Goal: Task Accomplishment & Management: Complete application form

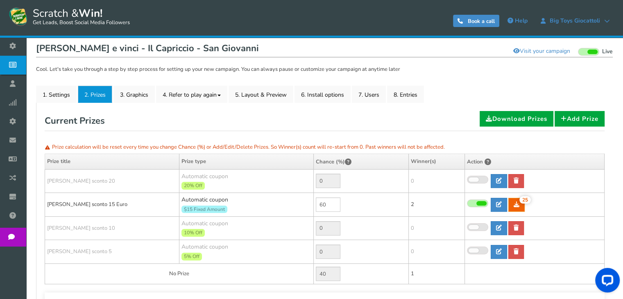
click at [18, 69] on icon at bounding box center [15, 65] width 16 height 18
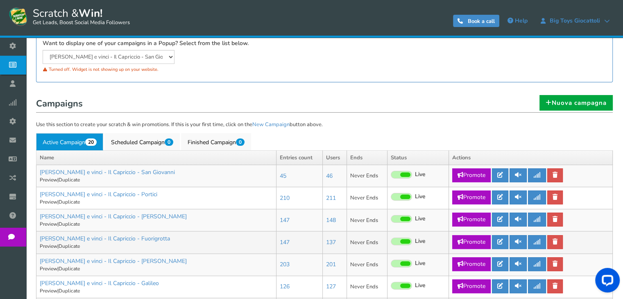
scroll to position [123, 0]
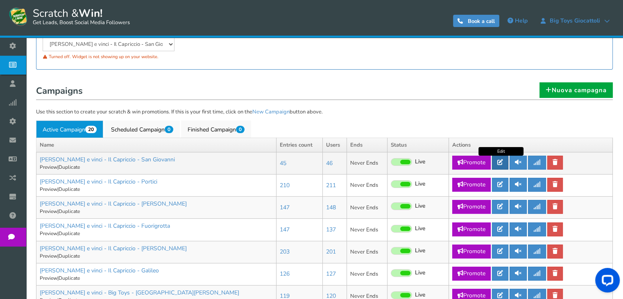
click at [503, 163] on icon at bounding box center [500, 162] width 6 height 6
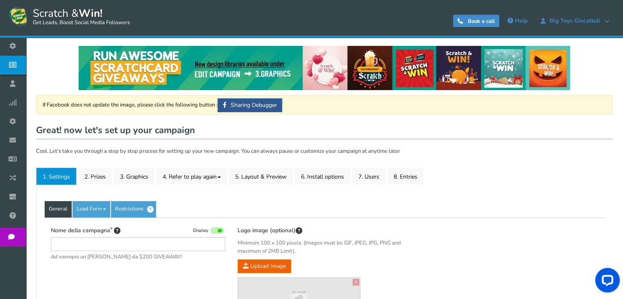
type input "[PERSON_NAME] e vinci - Il Capriccio - San Giovanni"
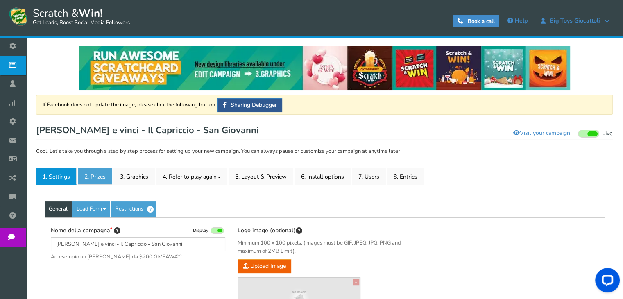
click at [92, 183] on link "2. Prizes" at bounding box center [95, 175] width 34 height 17
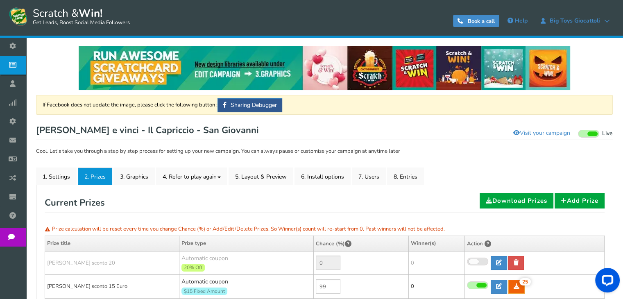
scroll to position [123, 0]
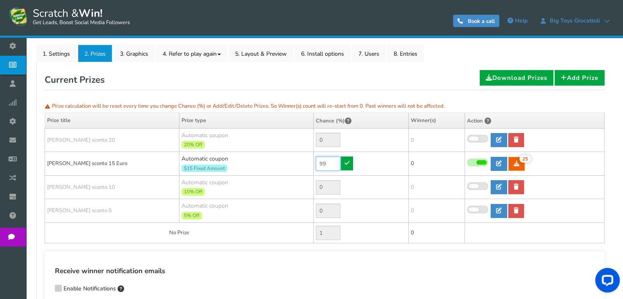
click at [321, 158] on input "99" at bounding box center [328, 163] width 25 height 14
type input "0"
click at [346, 164] on icon at bounding box center [346, 163] width 5 height 6
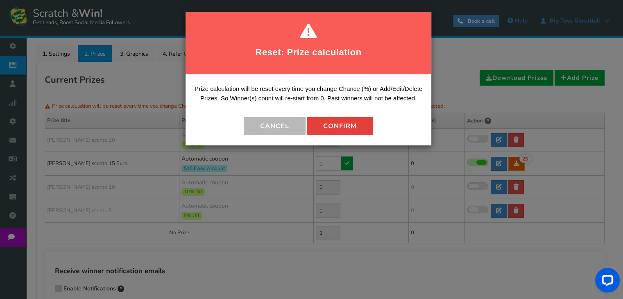
click at [341, 126] on button "Confirm" at bounding box center [340, 126] width 66 height 18
type input "100"
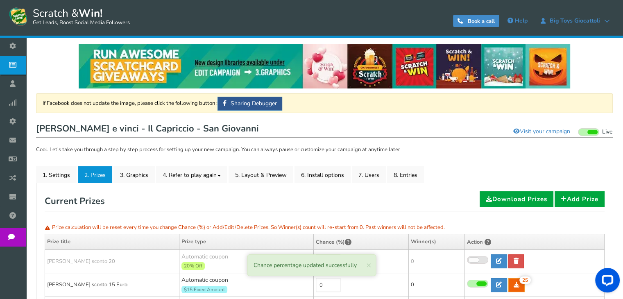
scroll to position [0, 0]
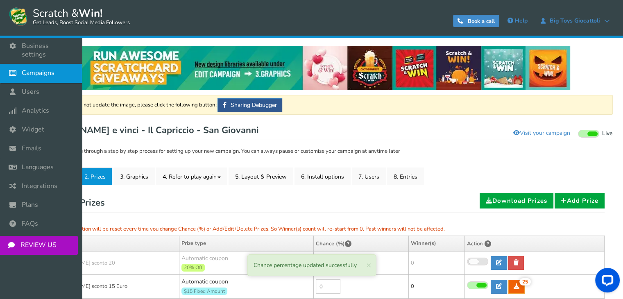
click at [20, 64] on icon at bounding box center [15, 73] width 16 height 18
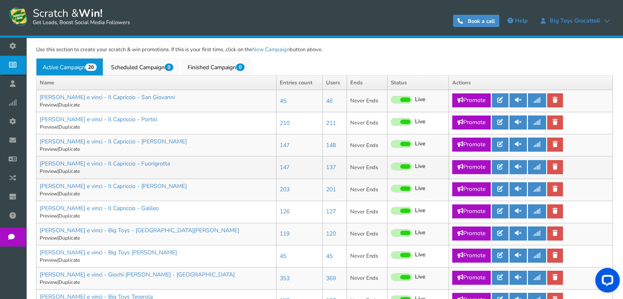
scroll to position [205, 0]
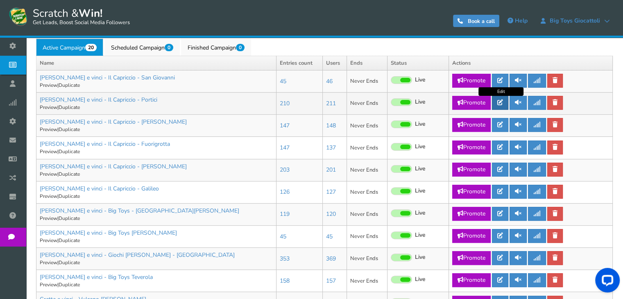
click at [503, 105] on icon at bounding box center [500, 103] width 6 height 6
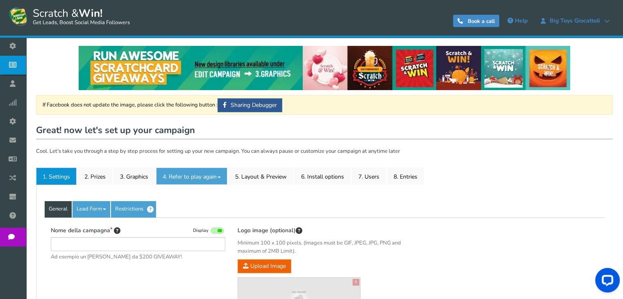
type input "[PERSON_NAME] e vinci - Il Capriccio - Portici"
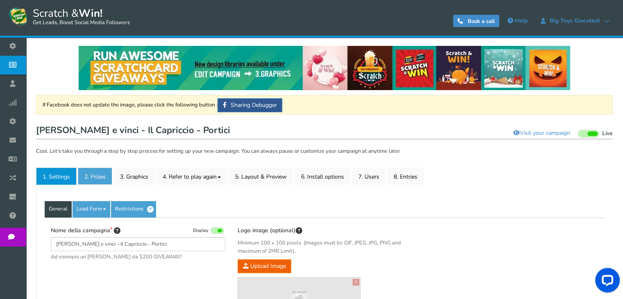
click at [102, 179] on link "2. Prizes" at bounding box center [95, 175] width 34 height 17
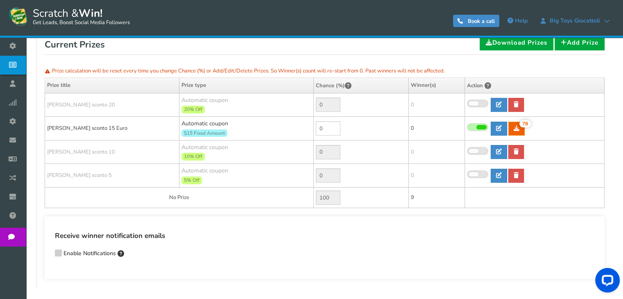
scroll to position [82, 0]
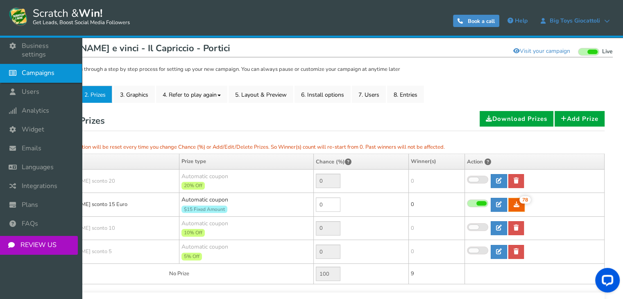
click at [61, 69] on link "Campaigns" at bounding box center [41, 73] width 82 height 19
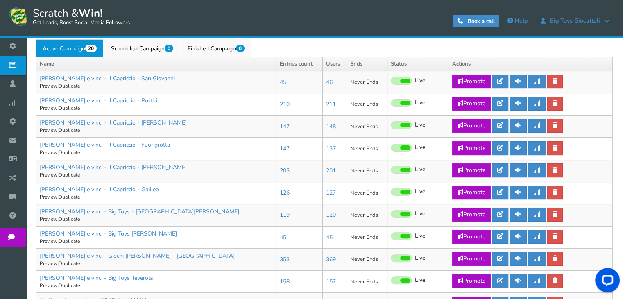
scroll to position [205, 0]
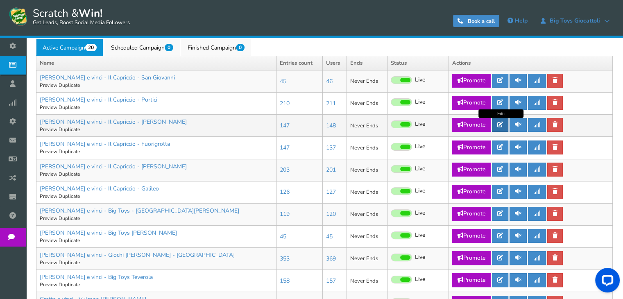
click at [499, 128] on link at bounding box center [500, 125] width 16 height 14
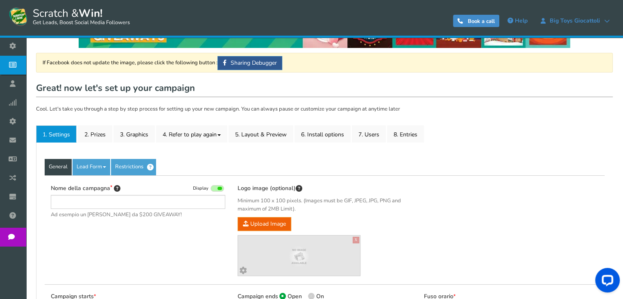
type input "[PERSON_NAME] e vinci - Il Capriccio - [PERSON_NAME]"
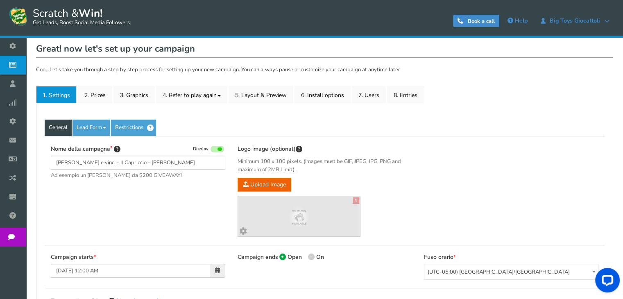
scroll to position [82, 0]
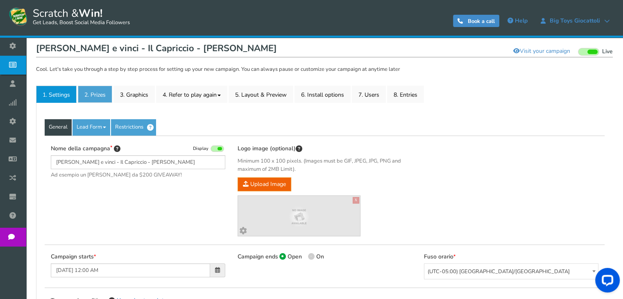
click at [84, 98] on link "2. Prizes" at bounding box center [95, 94] width 34 height 17
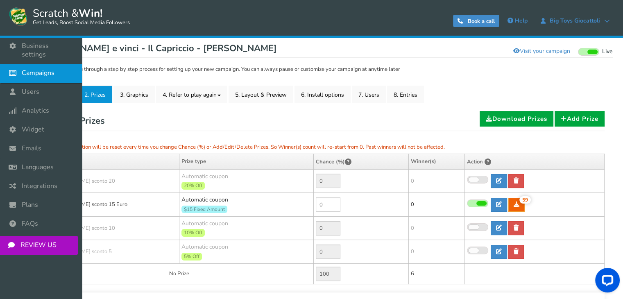
click at [29, 69] on span "Campaigns" at bounding box center [38, 73] width 33 height 9
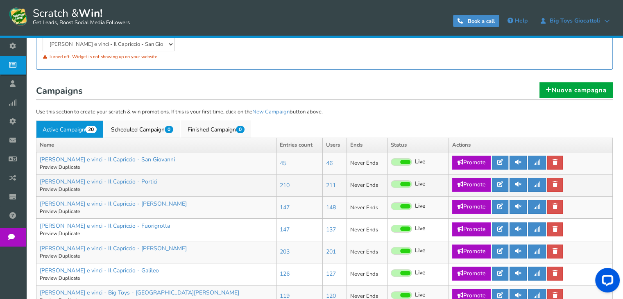
scroll to position [164, 0]
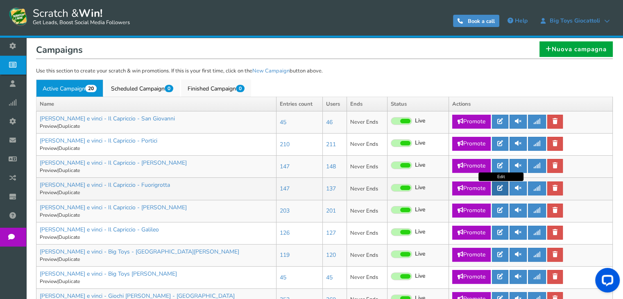
click at [504, 194] on link at bounding box center [500, 188] width 16 height 14
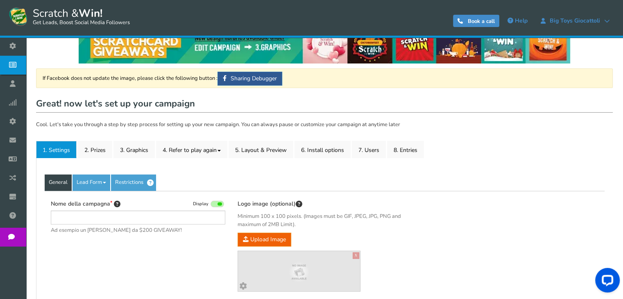
scroll to position [41, 0]
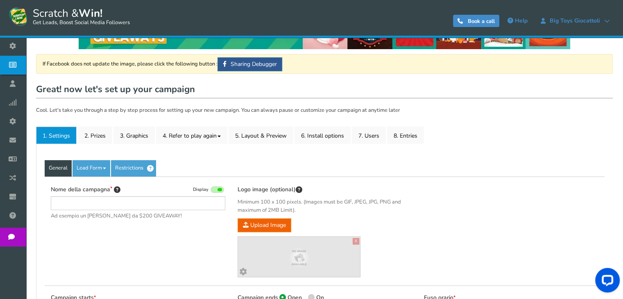
type input "[PERSON_NAME] e vinci - Il Capriccio - Fuorigrotta"
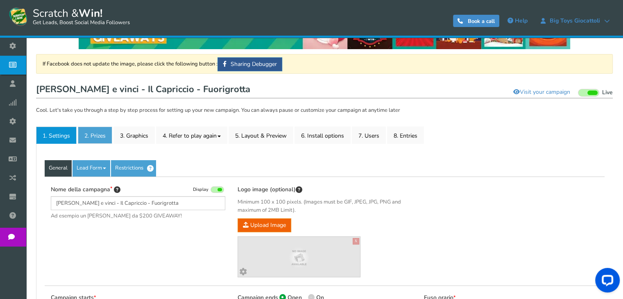
click at [91, 135] on link "2. Prizes" at bounding box center [95, 135] width 34 height 17
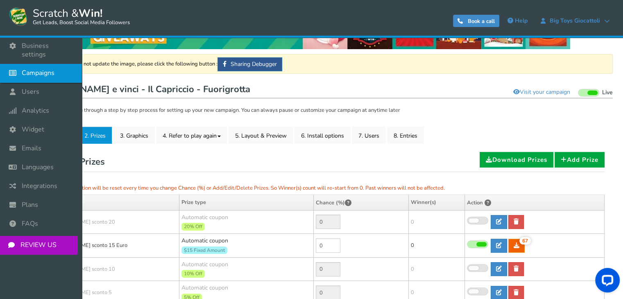
click at [26, 72] on link "Campaigns" at bounding box center [41, 73] width 82 height 19
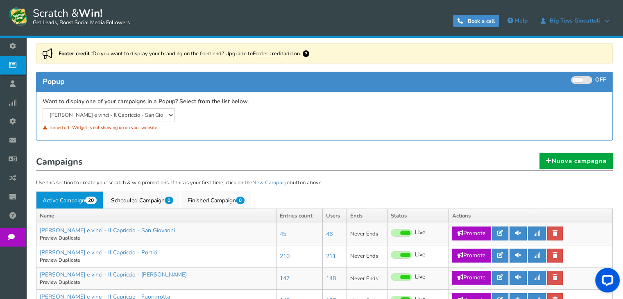
scroll to position [205, 0]
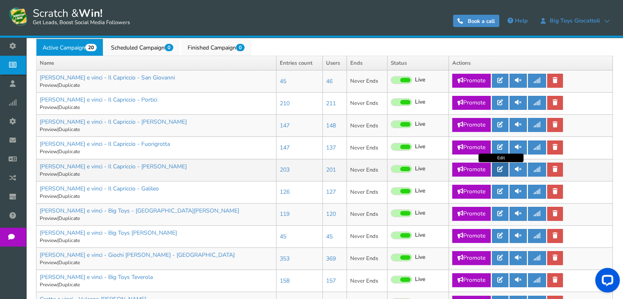
click at [499, 172] on link at bounding box center [500, 170] width 16 height 14
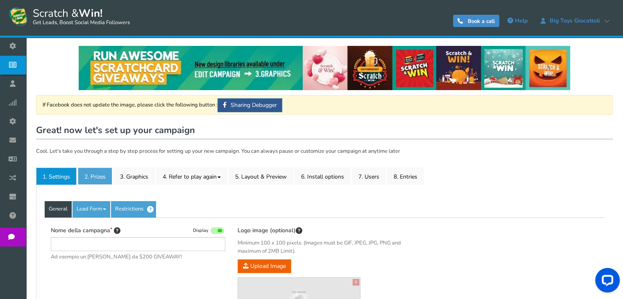
type input "[PERSON_NAME] e vinci - Il Capriccio - [PERSON_NAME]"
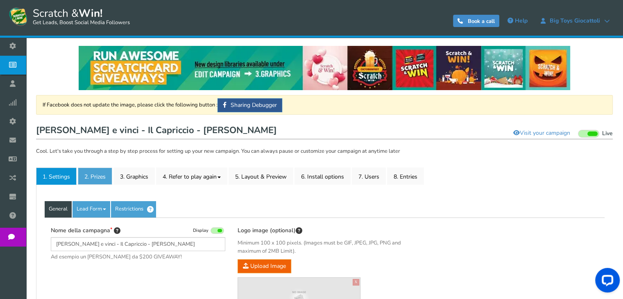
click at [93, 171] on link "2. Prizes" at bounding box center [95, 175] width 34 height 17
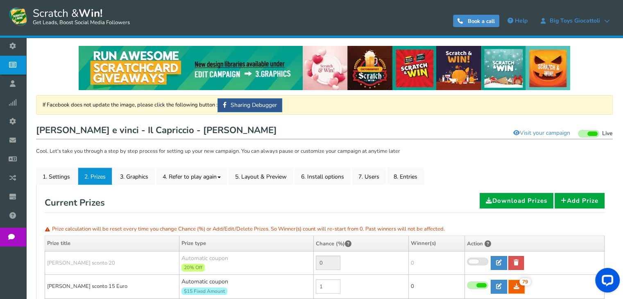
scroll to position [123, 0]
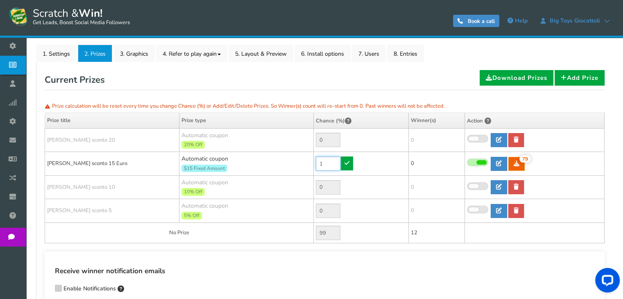
click at [323, 167] on input "1" at bounding box center [328, 163] width 25 height 14
type input "0"
click at [348, 163] on icon at bounding box center [346, 163] width 5 height 6
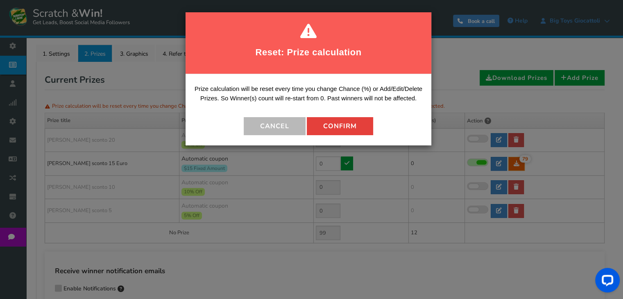
click at [325, 127] on button "Confirm" at bounding box center [340, 126] width 66 height 18
type input "100"
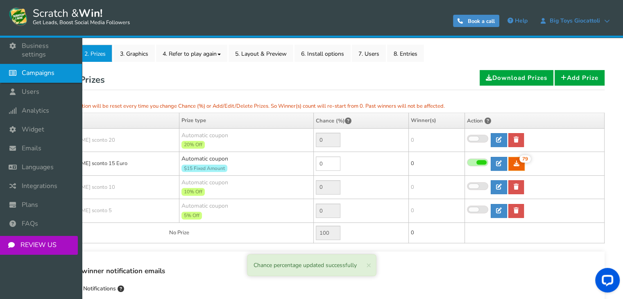
click at [23, 69] on span "Campaigns" at bounding box center [38, 73] width 33 height 9
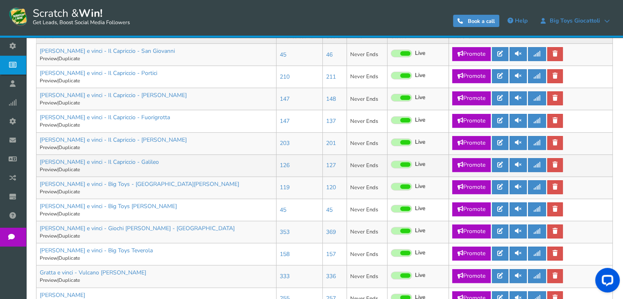
scroll to position [246, 0]
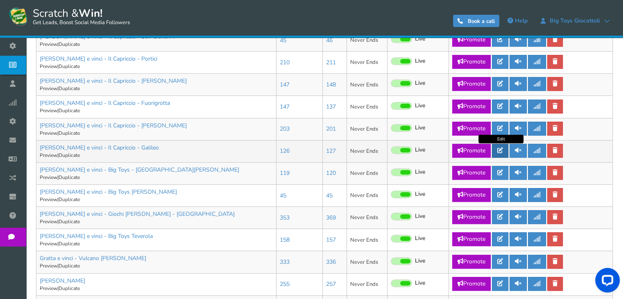
click at [503, 149] on icon at bounding box center [500, 150] width 6 height 6
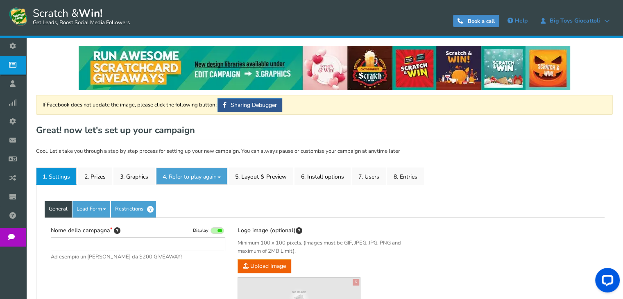
type input "[PERSON_NAME] e vinci - Il Capriccio - Galileo"
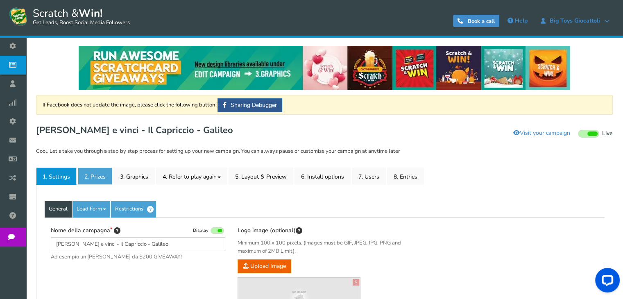
click at [102, 177] on link "2. Prizes" at bounding box center [95, 175] width 34 height 17
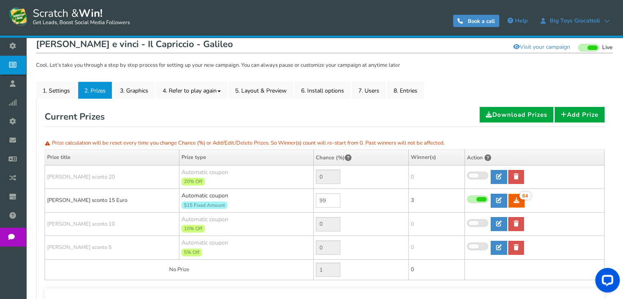
scroll to position [123, 0]
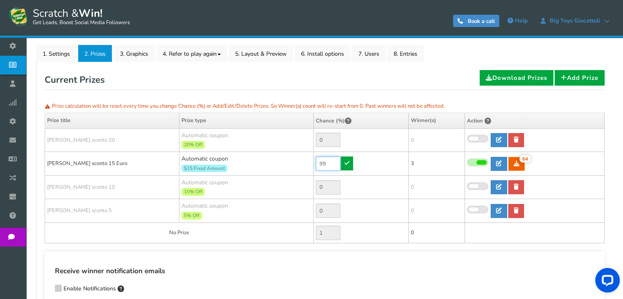
click at [333, 165] on input "99" at bounding box center [328, 163] width 25 height 14
type input "0"
click at [348, 163] on icon at bounding box center [346, 163] width 5 height 6
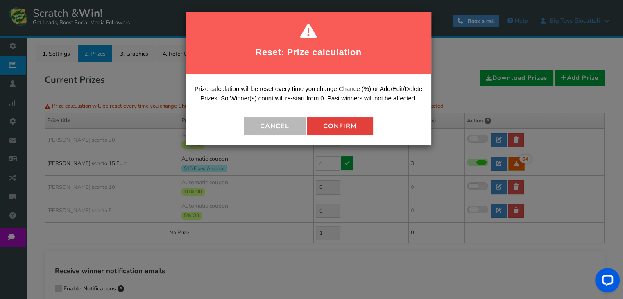
click at [350, 125] on button "Confirm" at bounding box center [340, 126] width 66 height 18
type input "100"
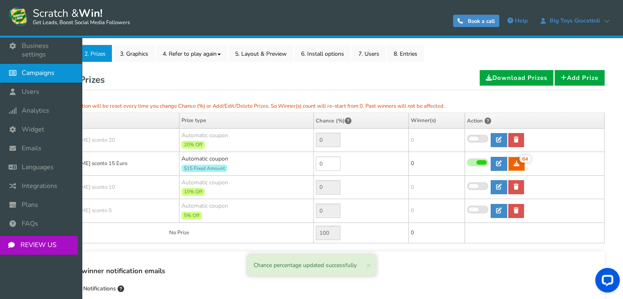
click at [11, 66] on icon at bounding box center [15, 73] width 16 height 18
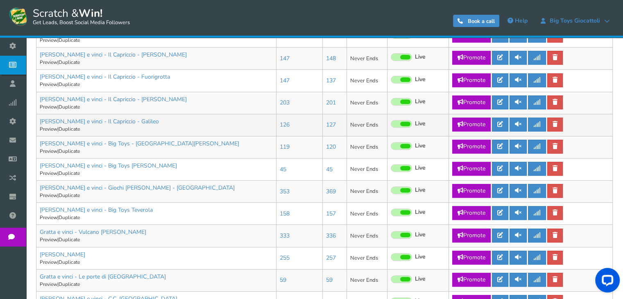
scroll to position [287, 0]
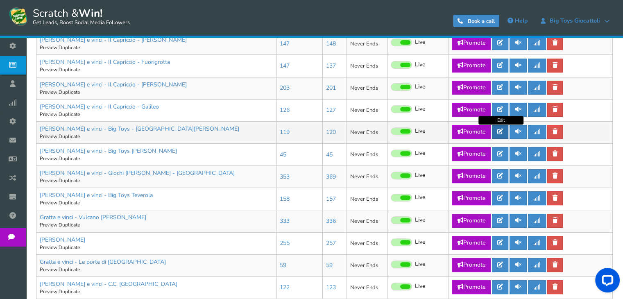
click at [504, 131] on link at bounding box center [500, 132] width 16 height 14
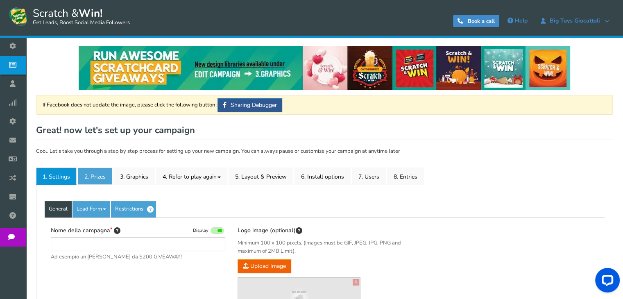
type input "[PERSON_NAME] e vinci - Big Toys - [GEOGRAPHIC_DATA][PERSON_NAME]"
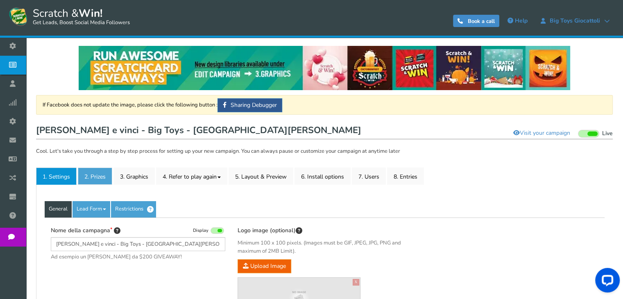
click at [97, 180] on link "2. Prizes" at bounding box center [95, 175] width 34 height 17
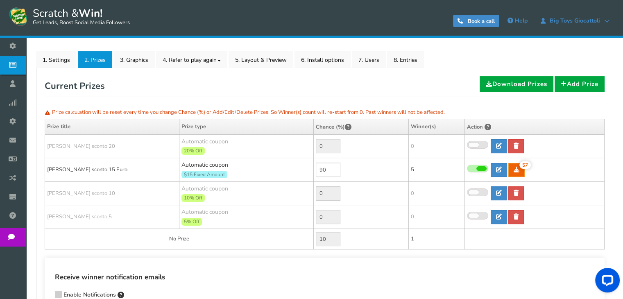
scroll to position [123, 0]
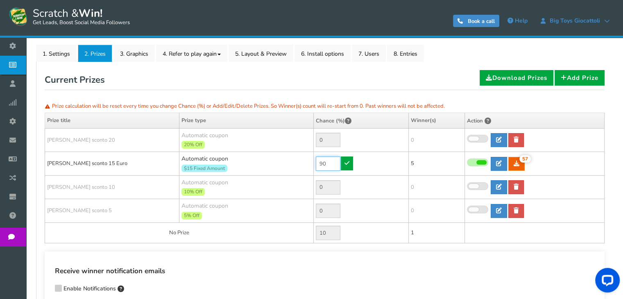
click at [323, 164] on input "90" at bounding box center [328, 163] width 25 height 14
type input "0"
click at [347, 164] on icon at bounding box center [346, 163] width 5 height 6
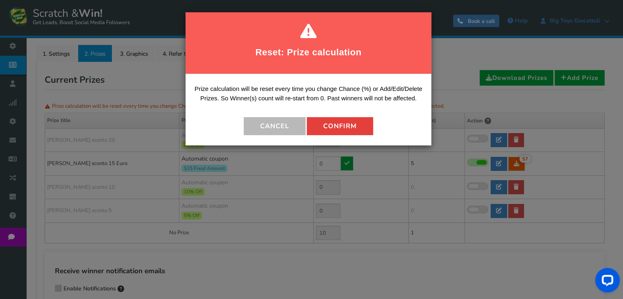
click at [346, 120] on button "Confirm" at bounding box center [340, 126] width 66 height 18
type input "100"
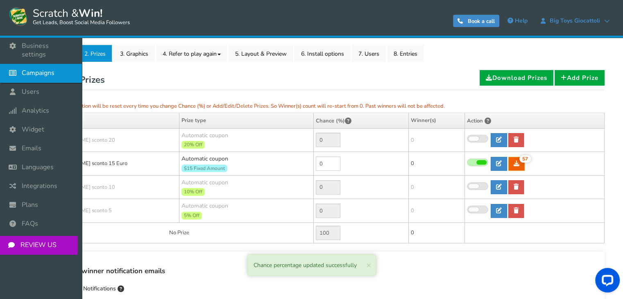
click at [27, 69] on span "Campaigns" at bounding box center [38, 73] width 33 height 9
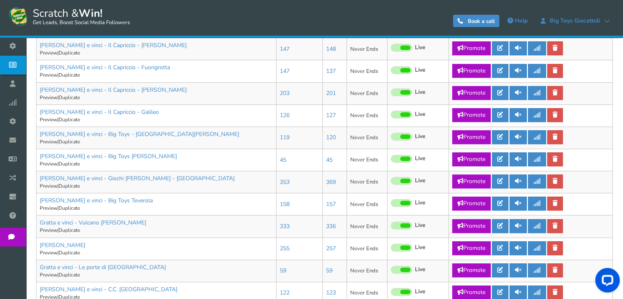
scroll to position [287, 0]
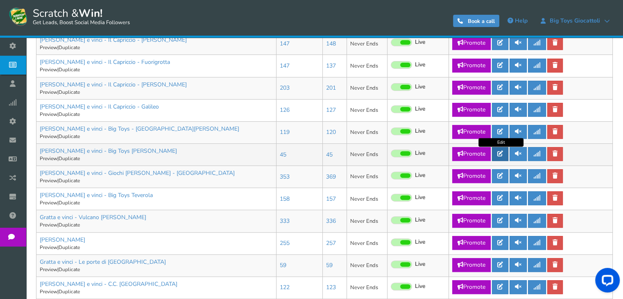
click at [503, 156] on icon at bounding box center [500, 154] width 6 height 6
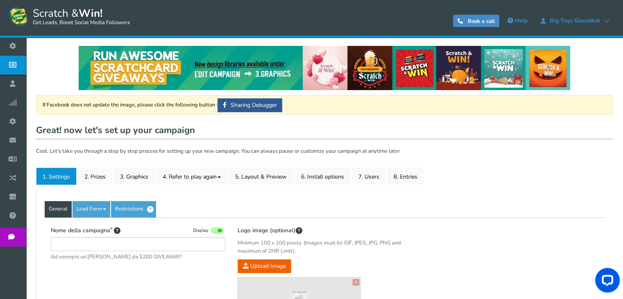
type input "[PERSON_NAME] e vinci - Big Toys [PERSON_NAME]"
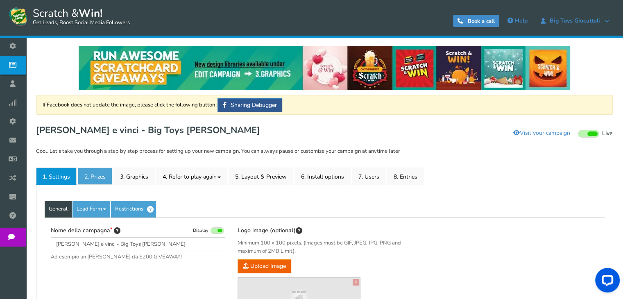
click at [105, 179] on link "2. Prizes" at bounding box center [95, 175] width 34 height 17
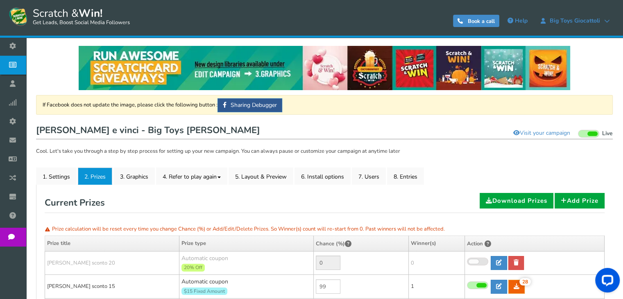
scroll to position [82, 0]
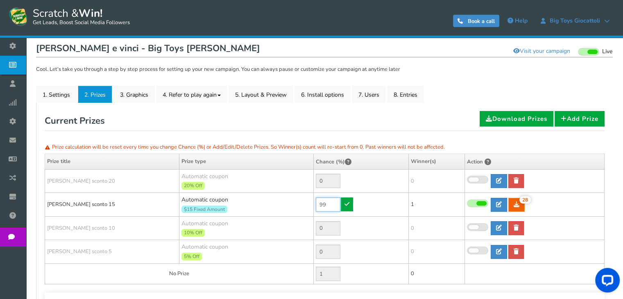
click at [324, 206] on input "99" at bounding box center [328, 204] width 25 height 14
type input "0"
click at [346, 204] on icon at bounding box center [346, 204] width 5 height 6
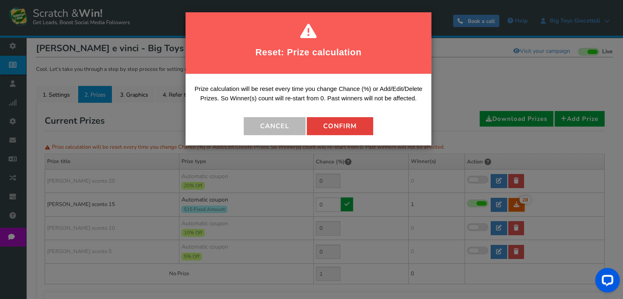
click at [346, 130] on button "Confirm" at bounding box center [340, 126] width 66 height 18
type input "100"
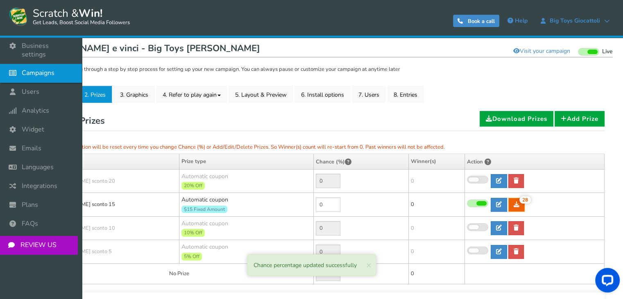
click at [25, 69] on span "Campaigns" at bounding box center [38, 73] width 33 height 9
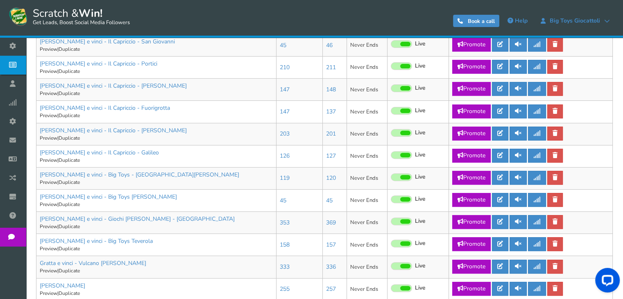
scroll to position [246, 0]
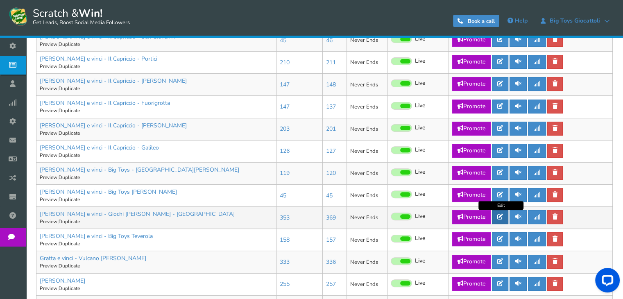
click at [498, 214] on icon at bounding box center [500, 217] width 6 height 6
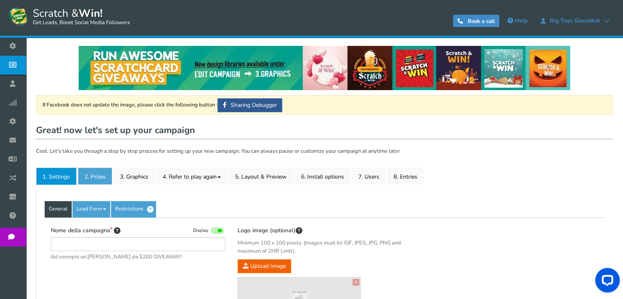
type input "[PERSON_NAME] e vinci - Giochi [PERSON_NAME] - [GEOGRAPHIC_DATA]"
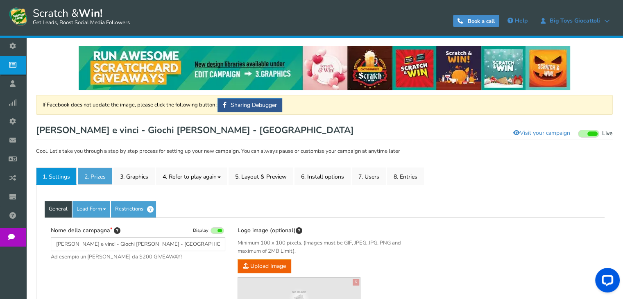
click at [98, 173] on link "2. Prizes" at bounding box center [95, 175] width 34 height 17
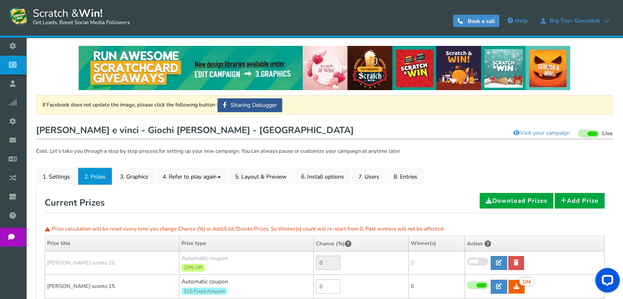
scroll to position [82, 0]
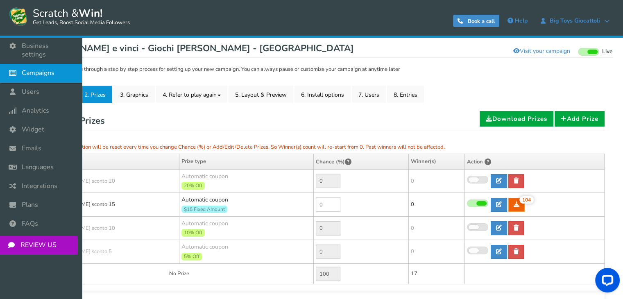
click at [10, 69] on icon at bounding box center [15, 73] width 16 height 18
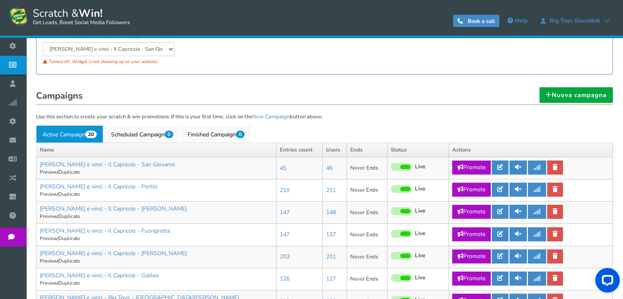
scroll to position [123, 0]
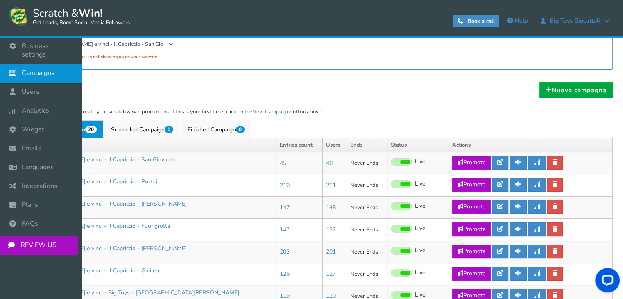
click at [50, 69] on span "Campaigns" at bounding box center [38, 73] width 33 height 9
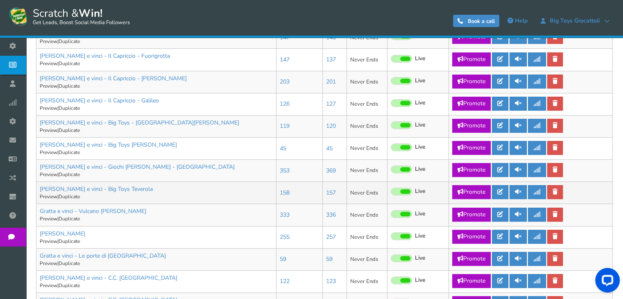
scroll to position [328, 0]
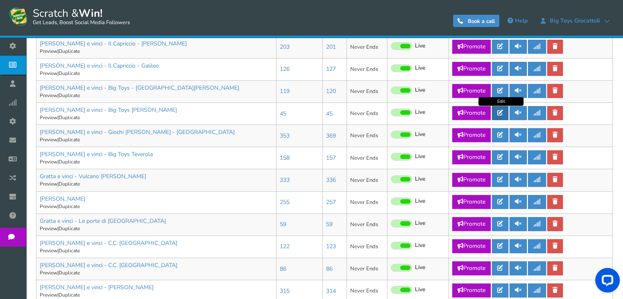
drag, startPoint x: 496, startPoint y: 112, endPoint x: 492, endPoint y: 113, distance: 4.4
click at [496, 113] on link at bounding box center [500, 113] width 16 height 14
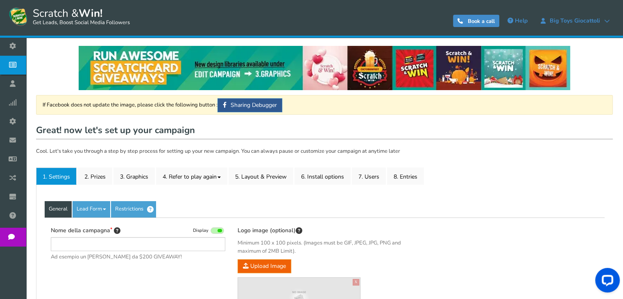
type input "[PERSON_NAME] e vinci - Big Toys [PERSON_NAME]"
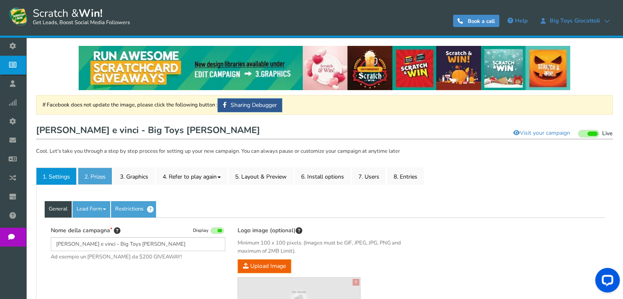
click at [96, 179] on link "2. Prizes" at bounding box center [95, 175] width 34 height 17
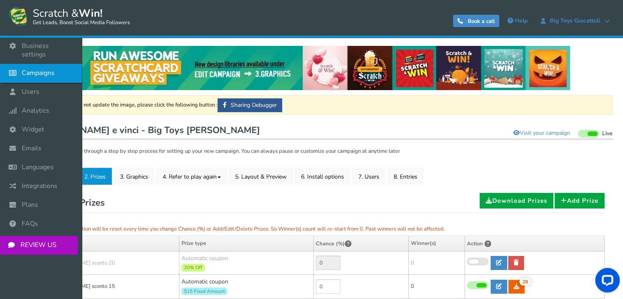
click at [9, 67] on icon at bounding box center [15, 73] width 16 height 18
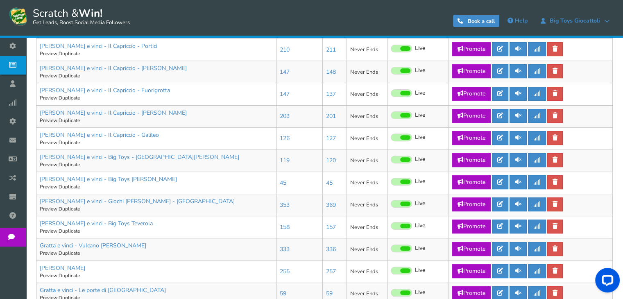
scroll to position [328, 0]
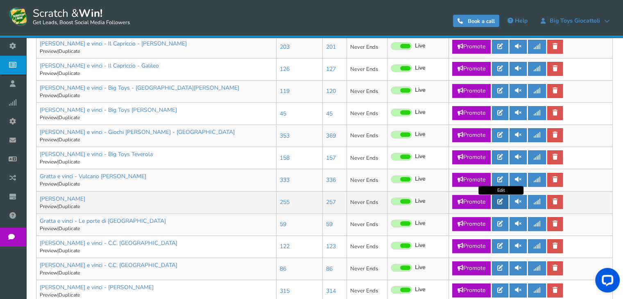
click at [498, 206] on link at bounding box center [500, 202] width 16 height 14
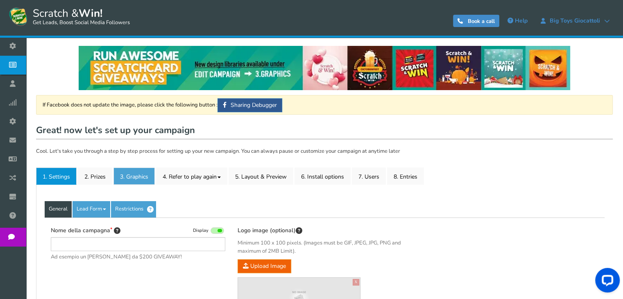
type input "[PERSON_NAME]"
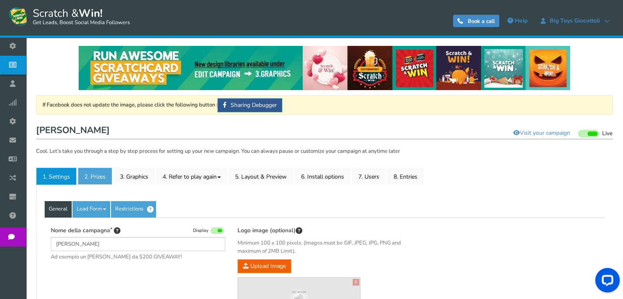
click at [100, 174] on link "2. Prizes" at bounding box center [95, 175] width 34 height 17
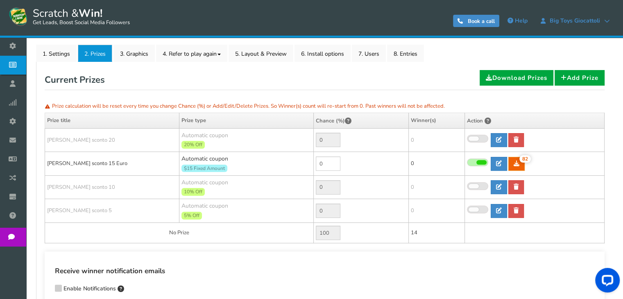
scroll to position [82, 0]
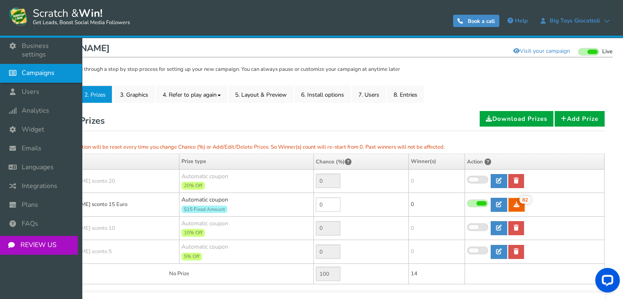
click at [25, 71] on link "Campaigns" at bounding box center [41, 73] width 82 height 19
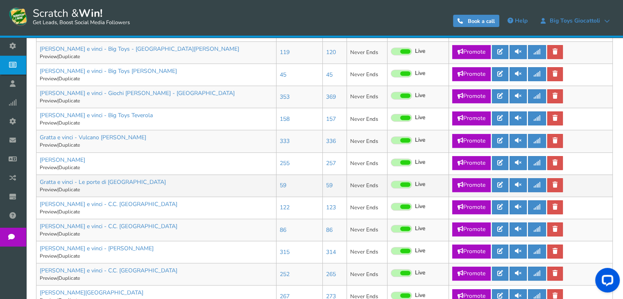
scroll to position [369, 0]
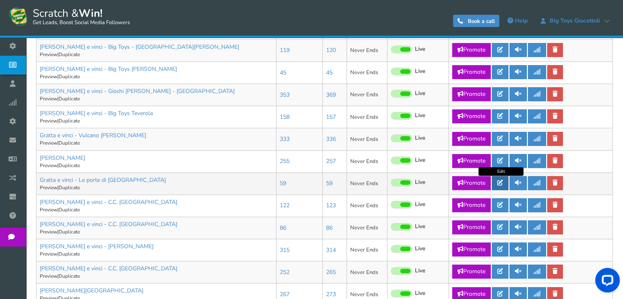
click at [496, 184] on link at bounding box center [500, 183] width 16 height 14
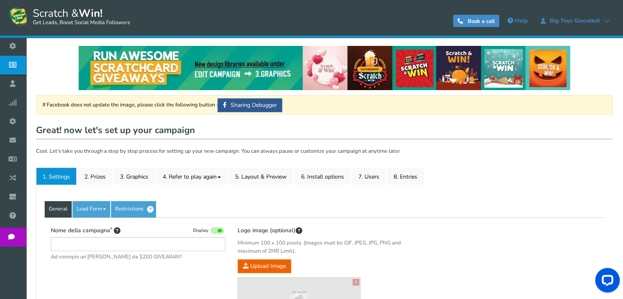
type input "Gratta e vinci - Le porte di [GEOGRAPHIC_DATA]"
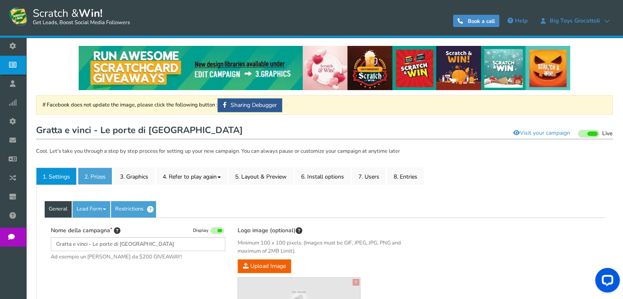
click at [95, 181] on link "2. Prizes" at bounding box center [95, 175] width 34 height 17
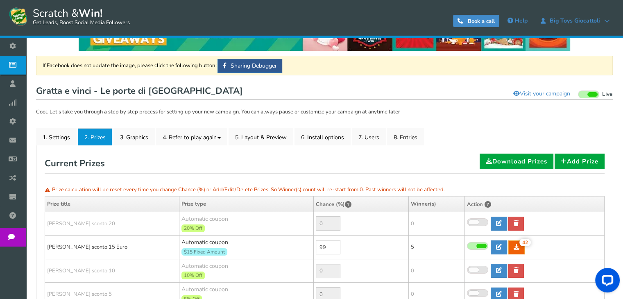
scroll to position [82, 0]
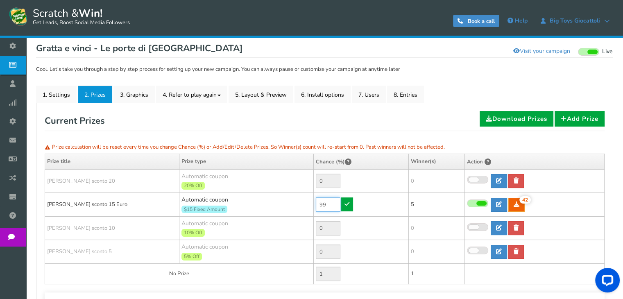
click at [331, 205] on input "99" at bounding box center [328, 204] width 25 height 14
type input "0"
click at [347, 205] on icon at bounding box center [346, 204] width 5 height 6
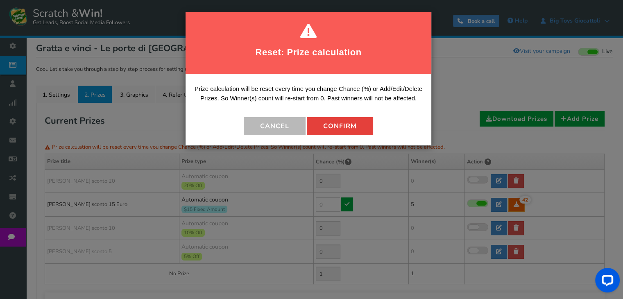
click at [354, 128] on button "Confirm" at bounding box center [340, 126] width 66 height 18
type input "100"
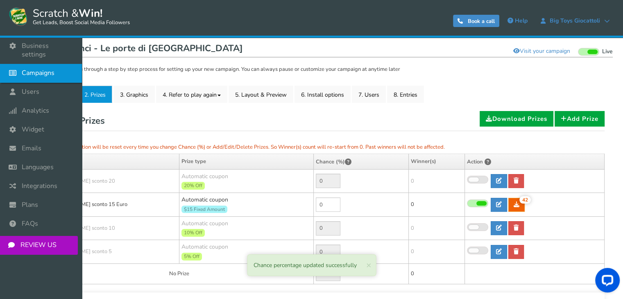
click at [22, 64] on link "Campaigns" at bounding box center [41, 73] width 82 height 19
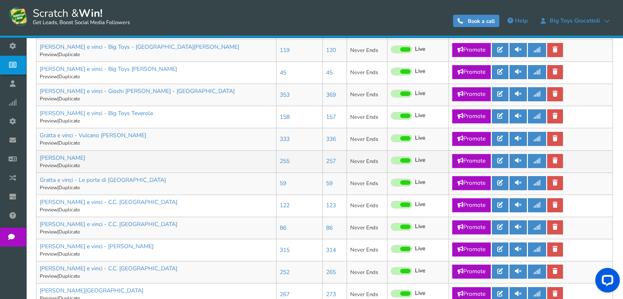
scroll to position [450, 0]
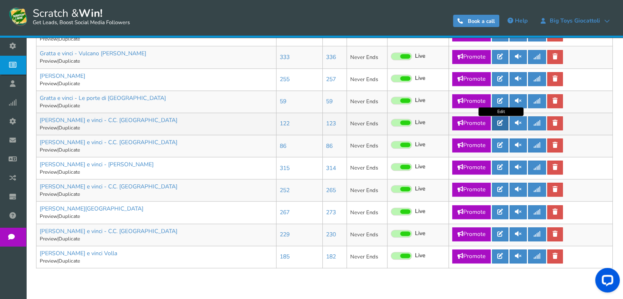
click at [498, 124] on icon at bounding box center [500, 123] width 6 height 6
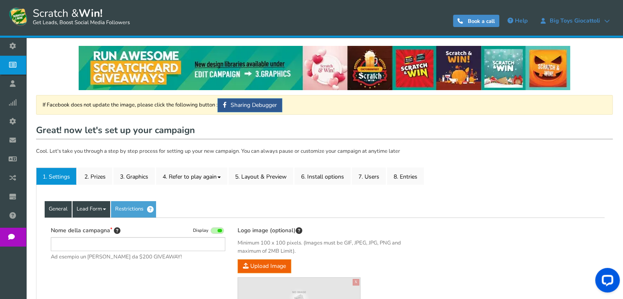
type input "[PERSON_NAME] e vinci - C.C. [GEOGRAPHIC_DATA]"
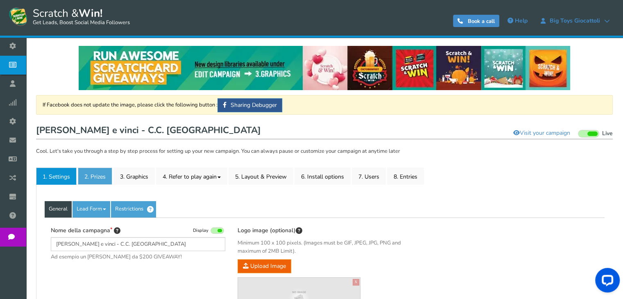
click at [95, 180] on link "2. Prizes" at bounding box center [95, 175] width 34 height 17
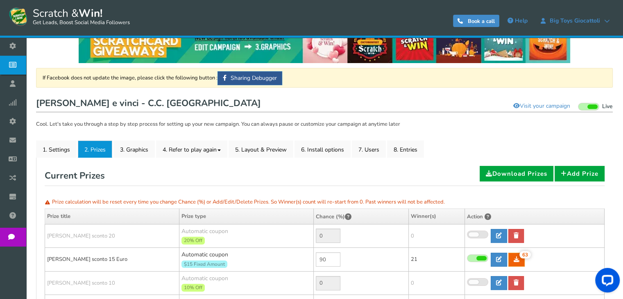
scroll to position [82, 0]
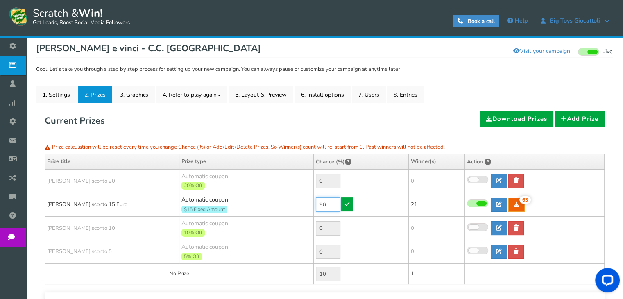
click at [325, 210] on input "90" at bounding box center [328, 204] width 25 height 14
type input "0"
click at [344, 201] on icon at bounding box center [346, 204] width 5 height 6
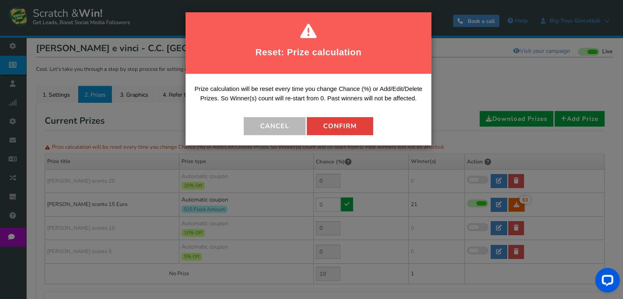
click at [337, 135] on button "Confirm" at bounding box center [340, 126] width 66 height 18
type input "100"
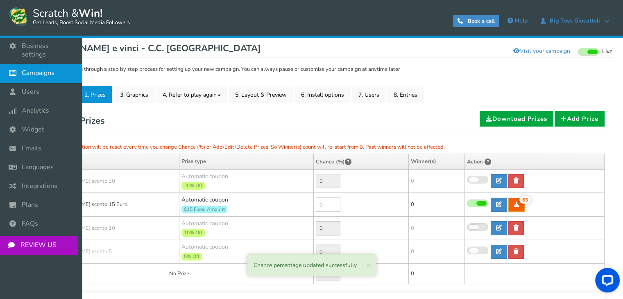
click at [23, 71] on link "Campaigns" at bounding box center [41, 73] width 82 height 19
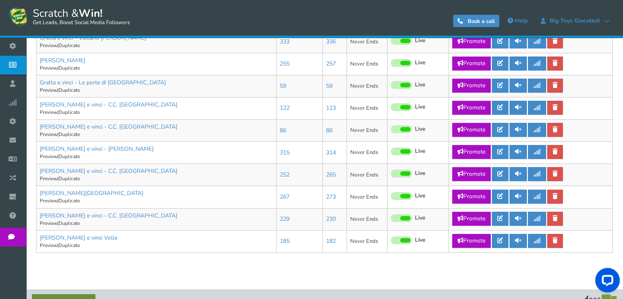
scroll to position [482, 0]
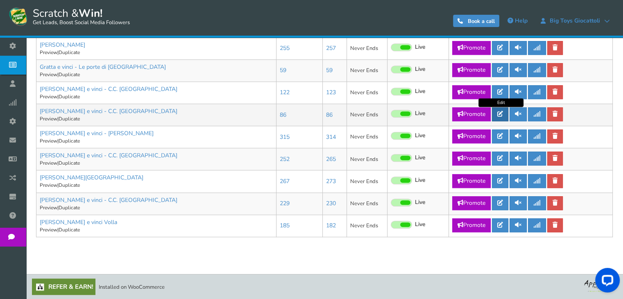
click at [504, 117] on link at bounding box center [500, 114] width 16 height 14
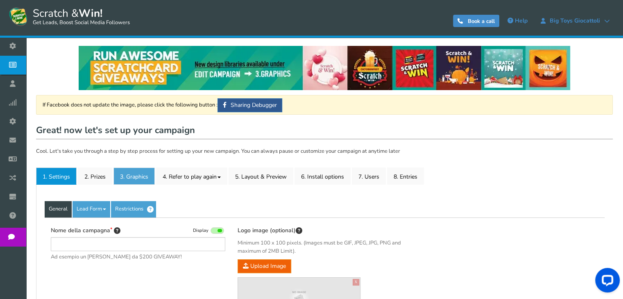
type input "[PERSON_NAME] e vinci - C.C. [GEOGRAPHIC_DATA]"
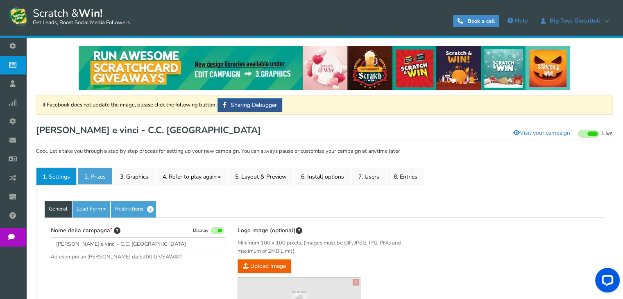
click at [100, 174] on link "2. Prizes" at bounding box center [95, 175] width 34 height 17
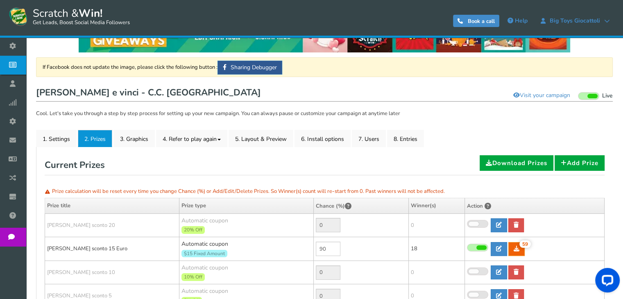
scroll to position [82, 0]
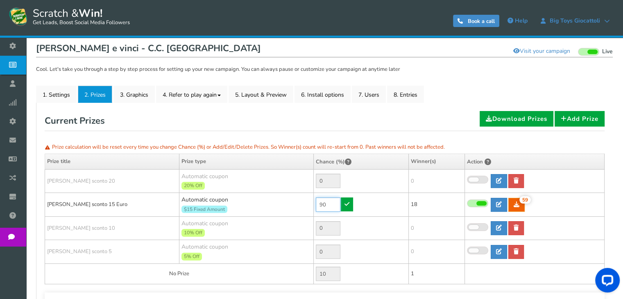
click at [330, 206] on input "90" at bounding box center [328, 204] width 25 height 14
type input "0"
click at [351, 207] on link at bounding box center [347, 204] width 12 height 14
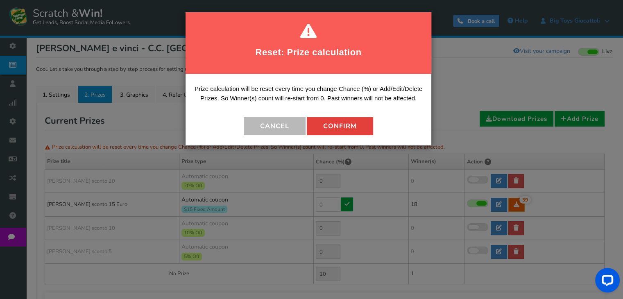
click at [362, 128] on button "Confirm" at bounding box center [340, 126] width 66 height 18
type input "100"
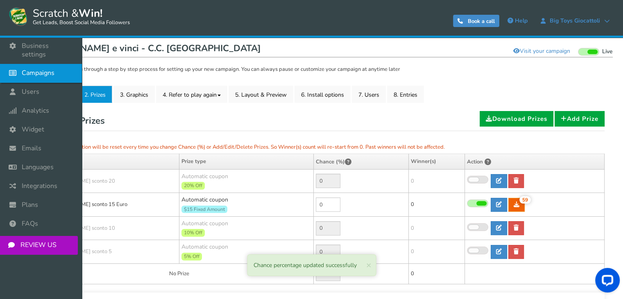
click at [16, 66] on icon at bounding box center [15, 73] width 16 height 18
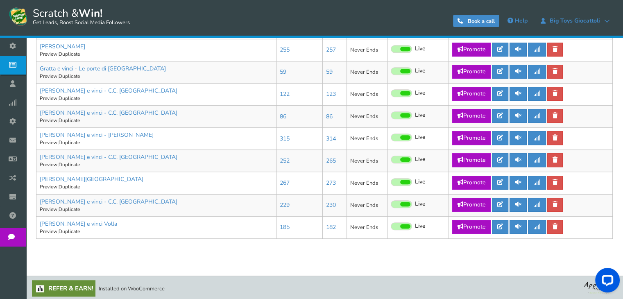
scroll to position [482, 0]
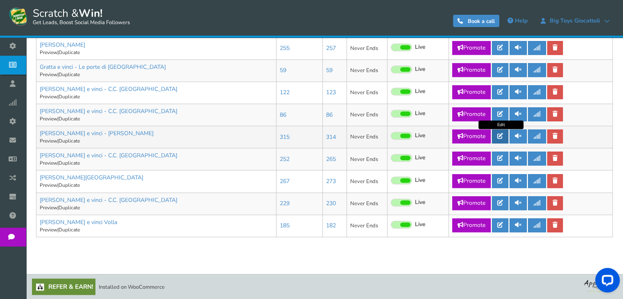
click at [498, 134] on icon at bounding box center [500, 136] width 6 height 6
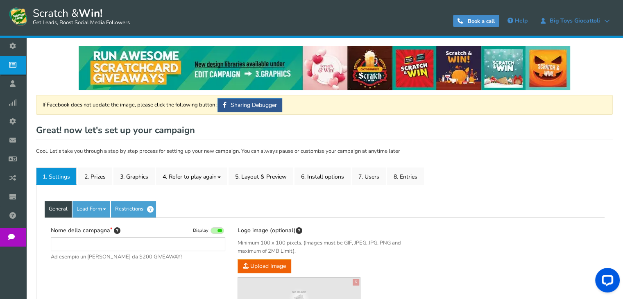
type input "[PERSON_NAME] e vinci - [PERSON_NAME]"
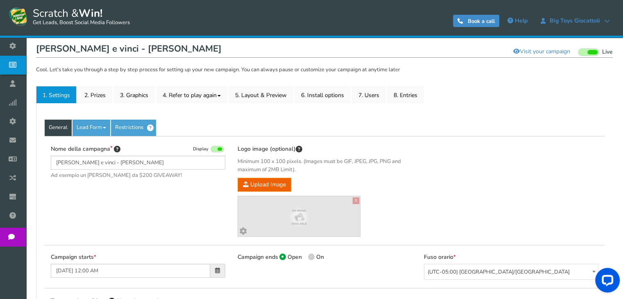
scroll to position [82, 0]
click at [89, 94] on link "2. Prizes" at bounding box center [95, 94] width 34 height 17
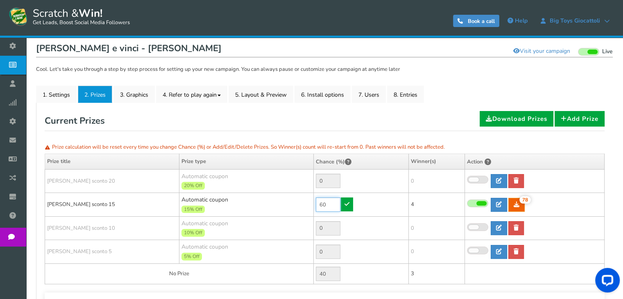
click at [323, 208] on input "60" at bounding box center [328, 204] width 25 height 14
type input "0"
click at [348, 206] on link at bounding box center [347, 204] width 12 height 14
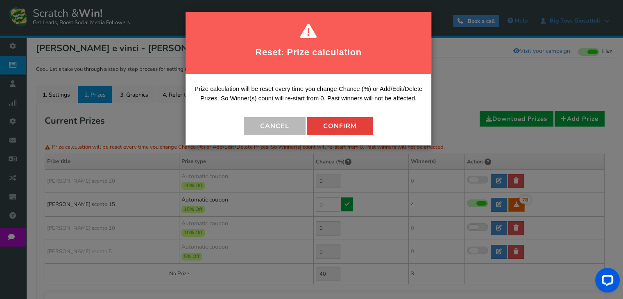
click at [357, 127] on button "Confirm" at bounding box center [340, 126] width 66 height 18
type input "100"
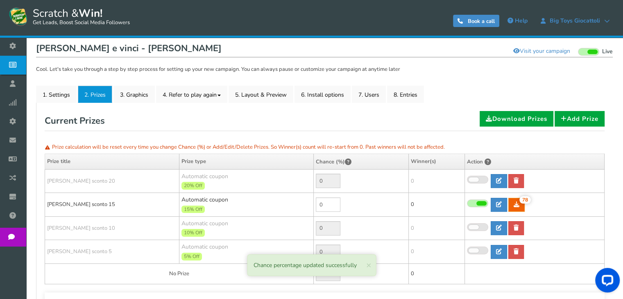
click at [15, 72] on icon at bounding box center [15, 65] width 16 height 18
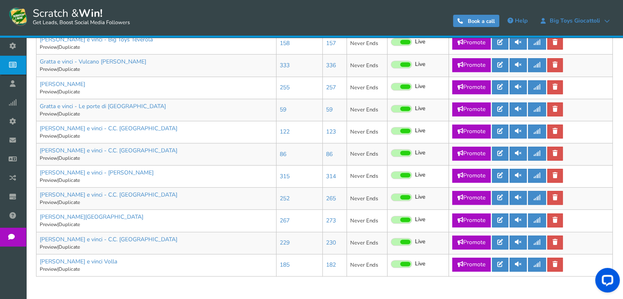
scroll to position [482, 0]
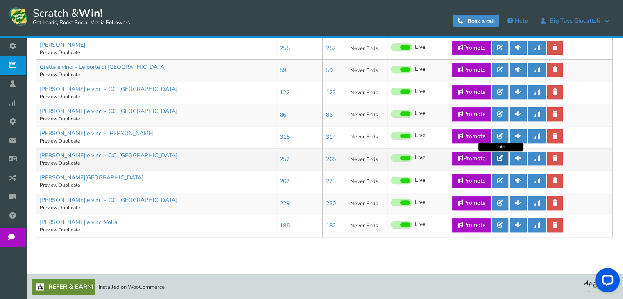
click at [502, 162] on link at bounding box center [500, 159] width 16 height 14
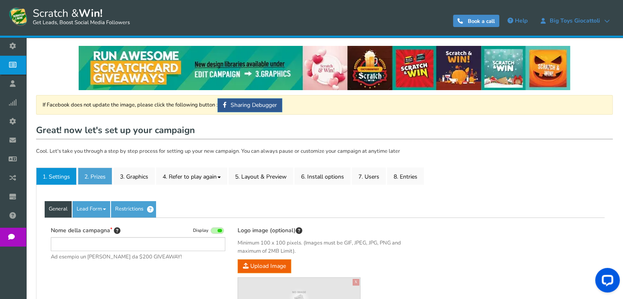
type input "[PERSON_NAME] e vinci - C.C. [GEOGRAPHIC_DATA]"
click at [92, 176] on link "2. Prizes" at bounding box center [95, 175] width 34 height 17
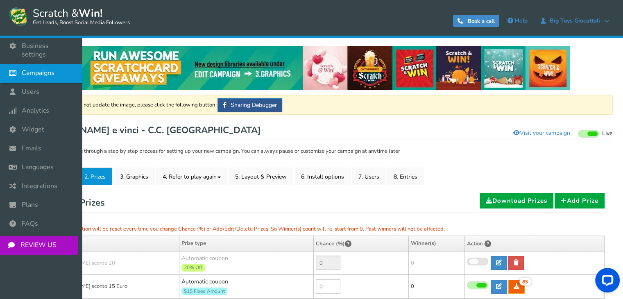
click at [10, 66] on icon at bounding box center [15, 73] width 16 height 18
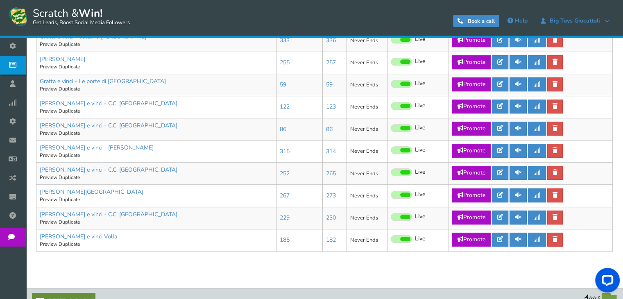
scroll to position [482, 0]
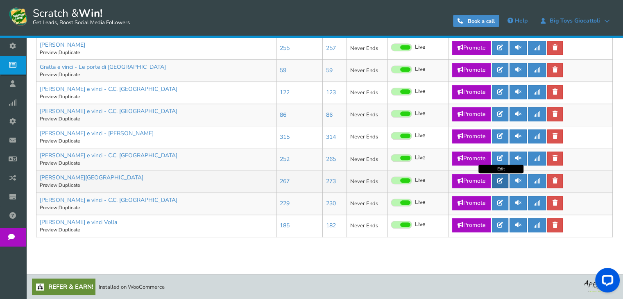
click at [502, 179] on icon at bounding box center [500, 181] width 6 height 6
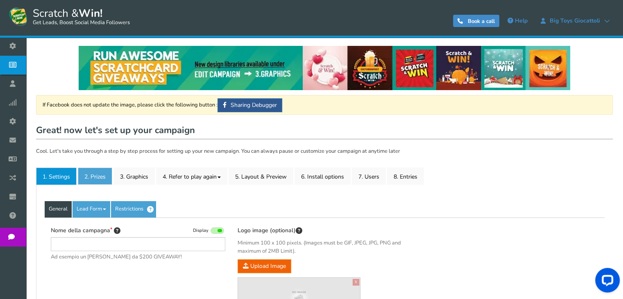
type input "[PERSON_NAME][GEOGRAPHIC_DATA]"
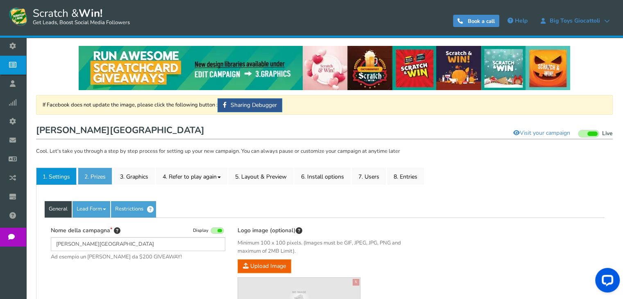
click at [94, 177] on link "2. Prizes" at bounding box center [95, 175] width 34 height 17
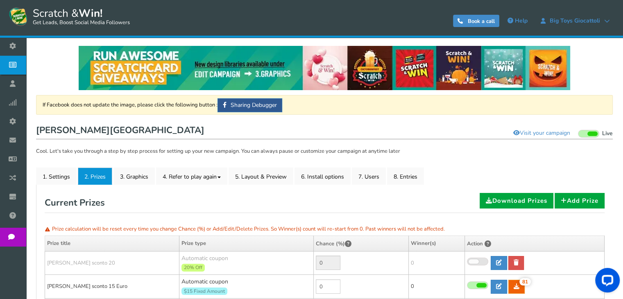
scroll to position [123, 0]
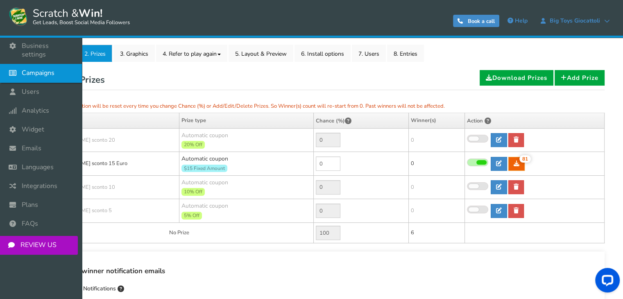
click at [11, 65] on icon at bounding box center [15, 73] width 16 height 18
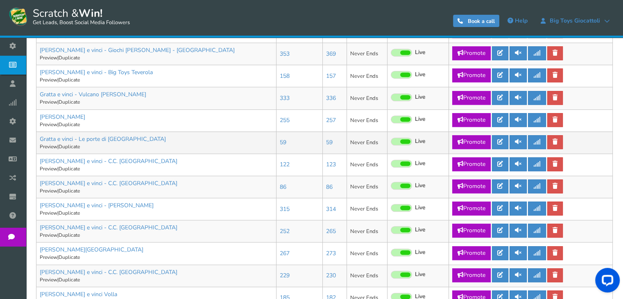
scroll to position [482, 0]
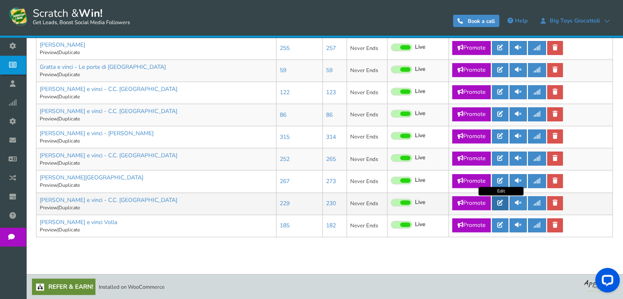
click at [501, 207] on link at bounding box center [500, 203] width 16 height 14
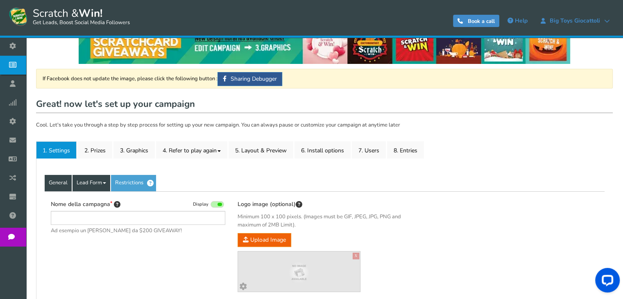
scroll to position [41, 0]
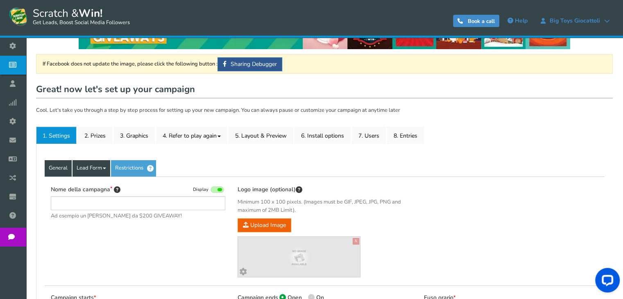
type input "[PERSON_NAME] e vinci - C.C. [GEOGRAPHIC_DATA]"
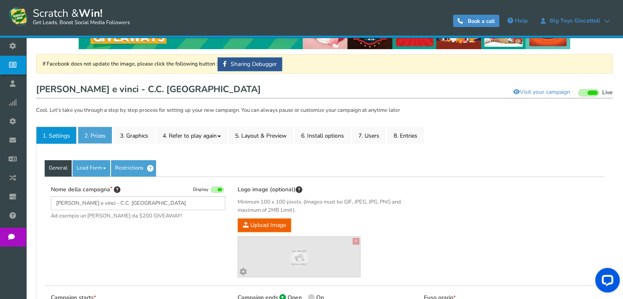
click at [93, 135] on link "2. Prizes" at bounding box center [95, 135] width 34 height 17
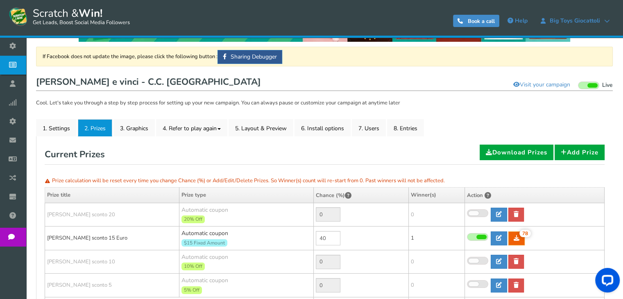
scroll to position [164, 0]
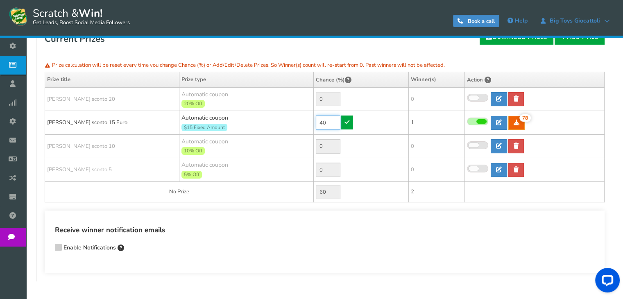
click at [321, 122] on input "40" at bounding box center [328, 122] width 25 height 14
type input "0"
click at [348, 127] on link at bounding box center [347, 122] width 12 height 14
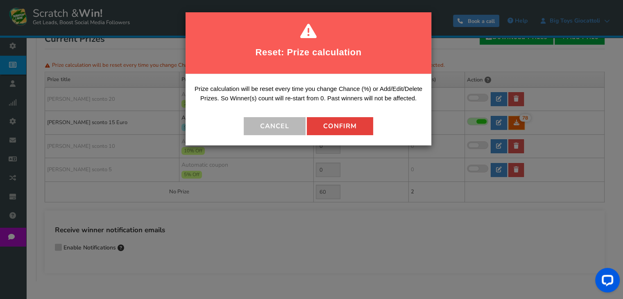
click at [334, 121] on button "Confirm" at bounding box center [340, 126] width 66 height 18
type input "100"
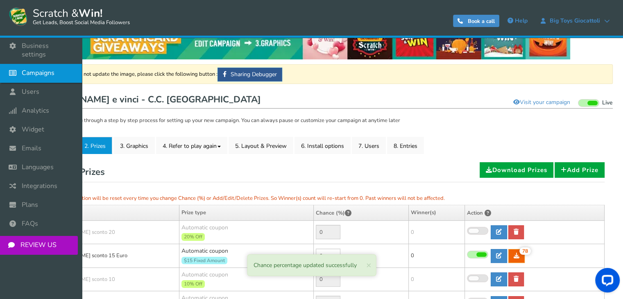
scroll to position [0, 0]
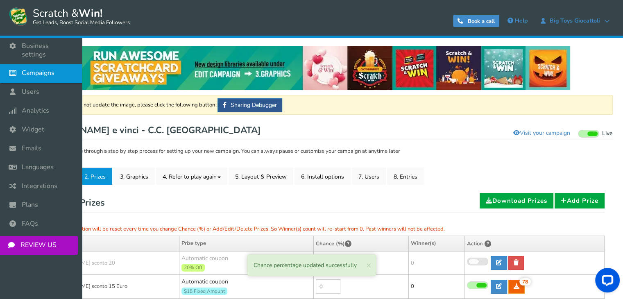
click at [51, 71] on link "Campaigns" at bounding box center [41, 73] width 82 height 19
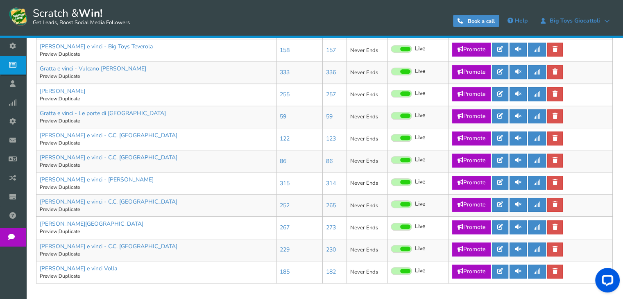
scroll to position [482, 0]
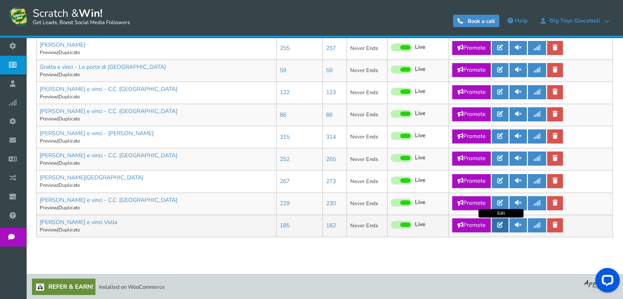
click at [505, 225] on link at bounding box center [500, 225] width 16 height 14
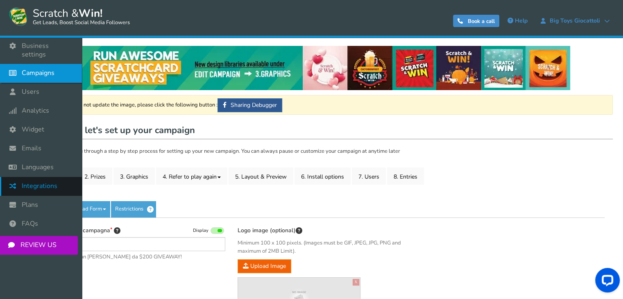
type input "[PERSON_NAME] e vinci Volla"
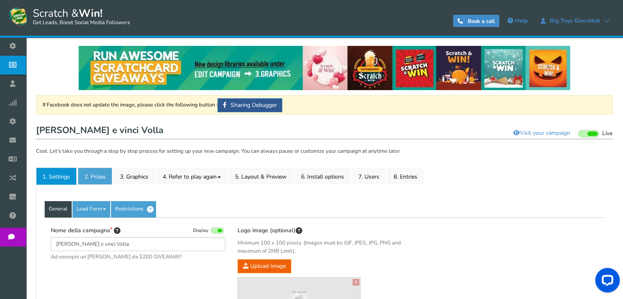
click at [88, 180] on link "2. Prizes" at bounding box center [95, 175] width 34 height 17
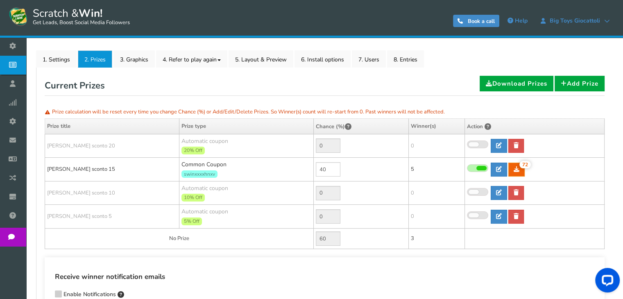
scroll to position [123, 0]
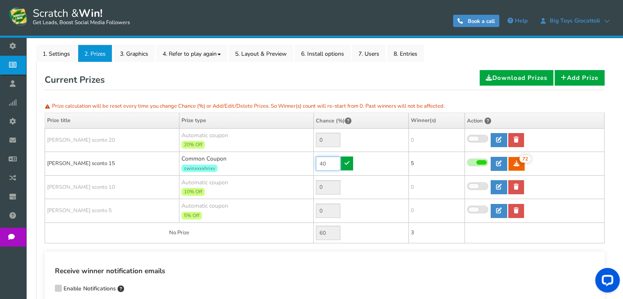
click at [326, 167] on input "40" at bounding box center [328, 163] width 25 height 14
type input "0"
click at [353, 166] on td "0" at bounding box center [360, 164] width 95 height 24
click at [350, 163] on link at bounding box center [347, 163] width 12 height 14
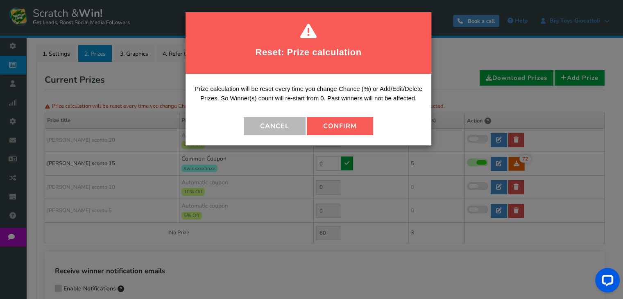
click at [346, 128] on button "Confirm" at bounding box center [340, 126] width 66 height 18
type input "100"
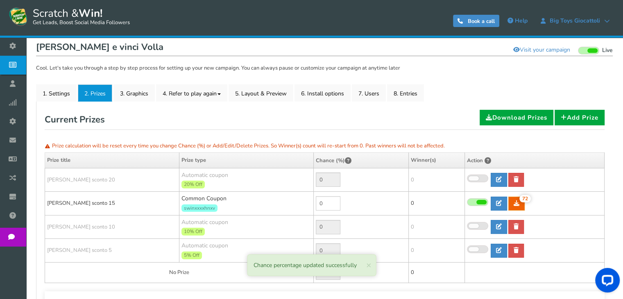
scroll to position [0, 0]
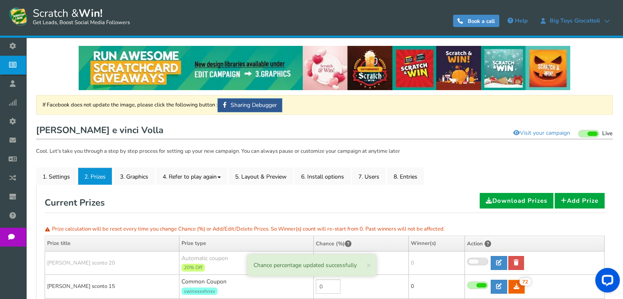
click at [0, 0] on span "Campaigns" at bounding box center [0, 0] width 0 height 0
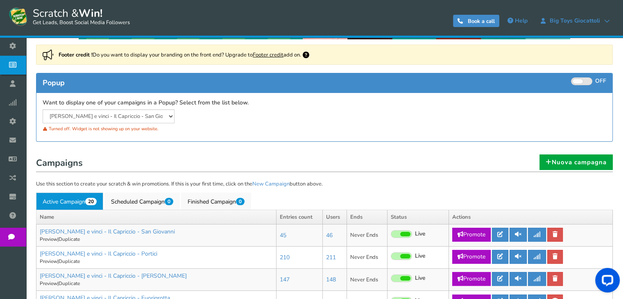
scroll to position [123, 0]
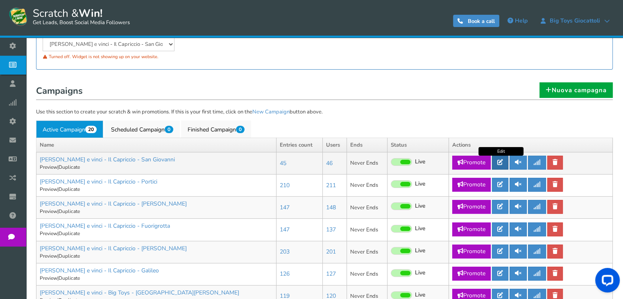
click at [495, 159] on link at bounding box center [500, 163] width 16 height 14
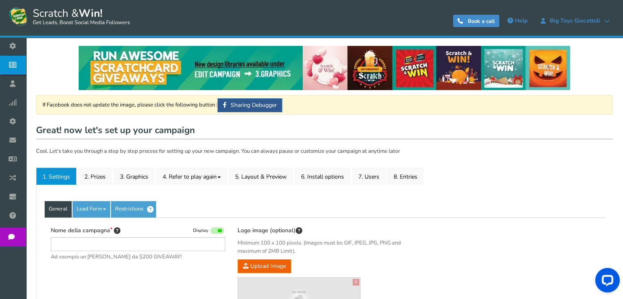
type input "[PERSON_NAME] e vinci - Il Capriccio - San Giovanni"
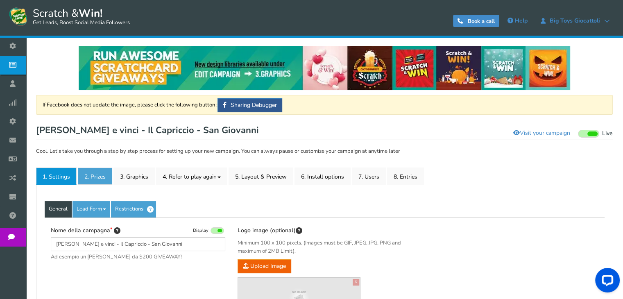
click at [96, 179] on link "2. Prizes" at bounding box center [95, 175] width 34 height 17
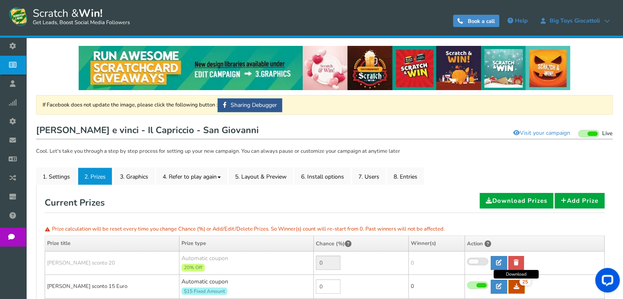
click at [513, 285] on icon at bounding box center [516, 286] width 6 height 6
click at [571, 137] on link "Visit your campaign" at bounding box center [542, 133] width 68 height 14
